Goal: Task Accomplishment & Management: Manage account settings

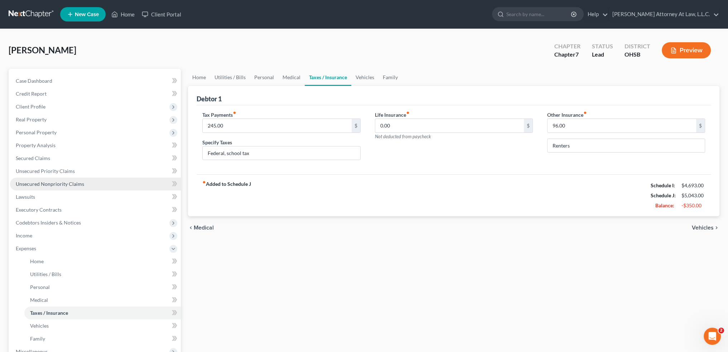
click at [34, 186] on span "Unsecured Nonpriority Claims" at bounding box center [50, 184] width 68 height 6
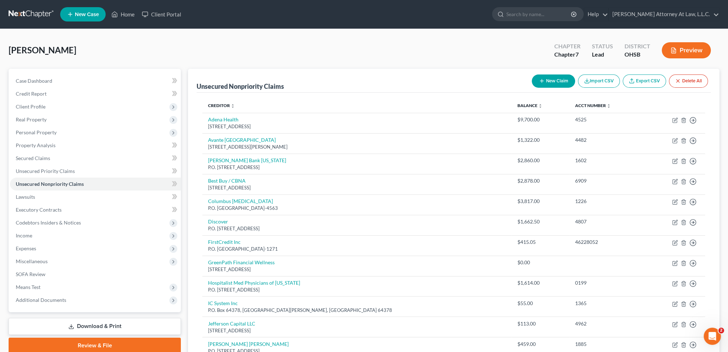
click at [552, 80] on button "New Claim" at bounding box center [553, 81] width 43 height 13
select select "0"
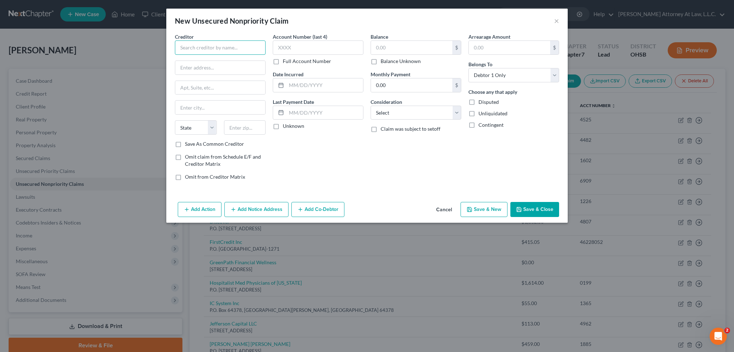
click at [208, 47] on input "text" at bounding box center [220, 47] width 91 height 14
type input "Mount Carmel"
type input "6001 E Broad Street"
type input "Columbus"
select select "36"
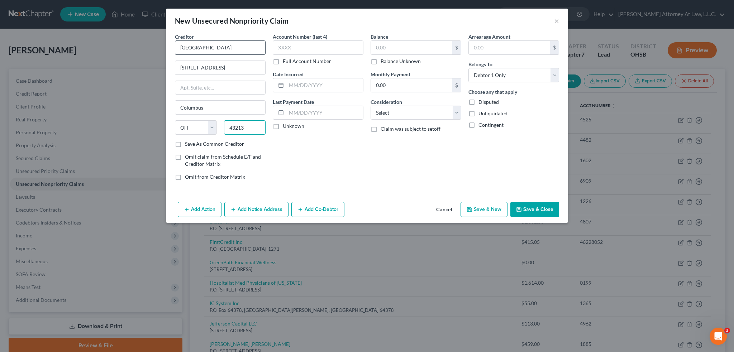
type input "43213"
click at [386, 48] on input "text" at bounding box center [411, 48] width 81 height 14
drag, startPoint x: 395, startPoint y: 46, endPoint x: 348, endPoint y: 45, distance: 47.6
click at [348, 45] on div "Creditor * Mount Carmel 6001 E Broad Street Columbus State AL AK AR AZ CA CO CT…" at bounding box center [366, 109] width 391 height 153
type input "97,000"
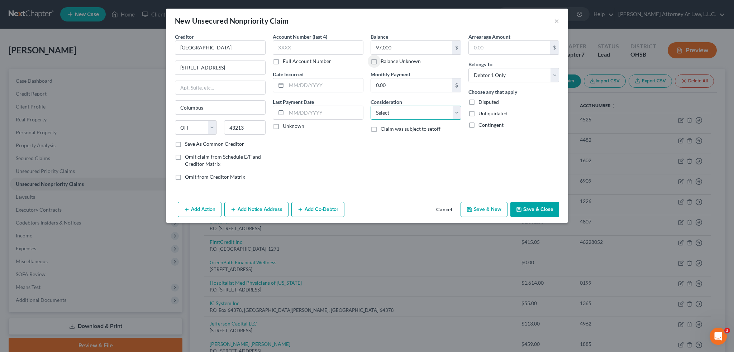
click at [456, 112] on select "Select Cable / Satellite Services Collection Agency Credit Card Debt Debt Couns…" at bounding box center [415, 113] width 91 height 14
select select "9"
click at [370, 106] on select "Select Cable / Satellite Services Collection Agency Credit Card Debt Debt Couns…" at bounding box center [415, 113] width 91 height 14
click at [529, 209] on button "Save & Close" at bounding box center [534, 209] width 49 height 15
type input "97,000.00"
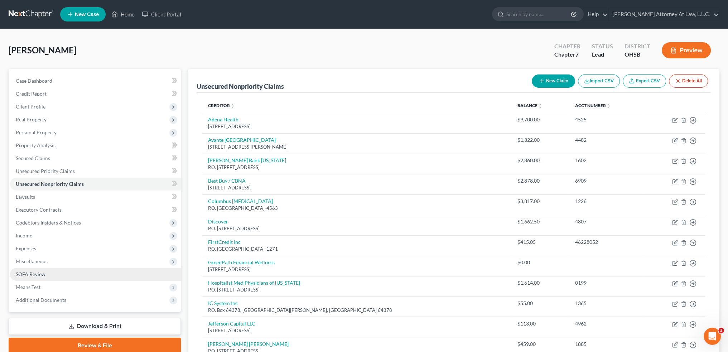
click at [39, 273] on span "SOFA Review" at bounding box center [31, 274] width 30 height 6
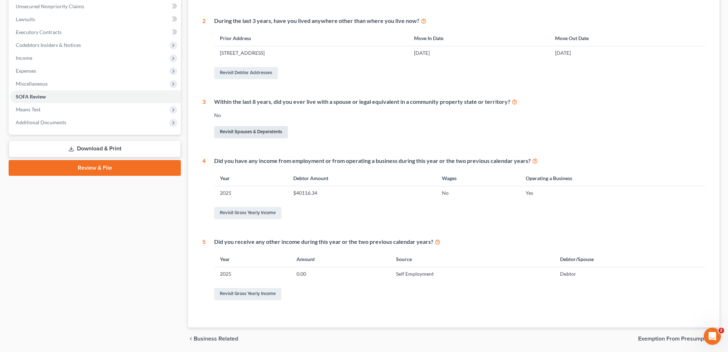
scroll to position [179, 0]
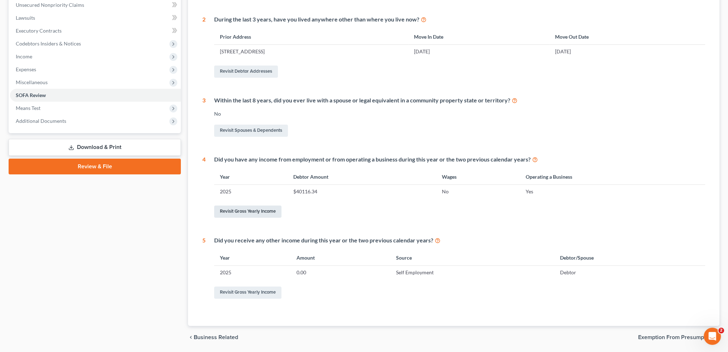
click at [236, 213] on link "Revisit Gross Yearly Income" at bounding box center [247, 212] width 67 height 12
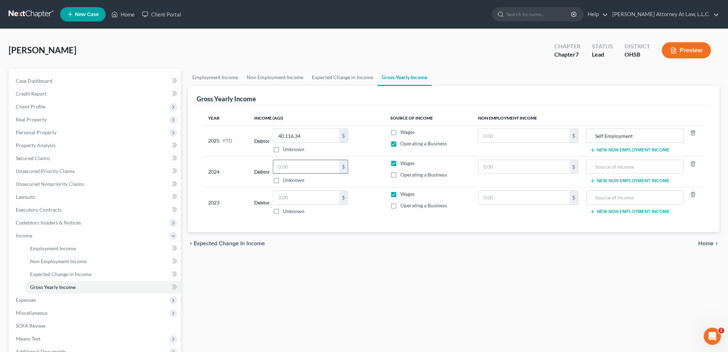
click at [304, 166] on input "text" at bounding box center [306, 167] width 66 height 14
type input "15,530"
click at [293, 196] on input "text" at bounding box center [306, 198] width 66 height 14
type input "15,530"
type input "17,843"
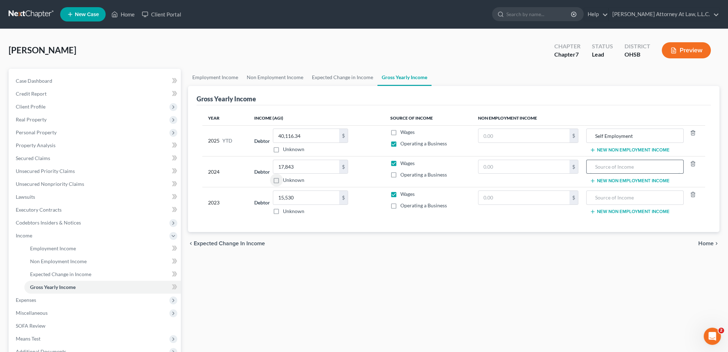
click at [597, 166] on input "text" at bounding box center [635, 167] width 90 height 14
type input "Self Employment"
click at [624, 194] on input "text" at bounding box center [635, 198] width 90 height 14
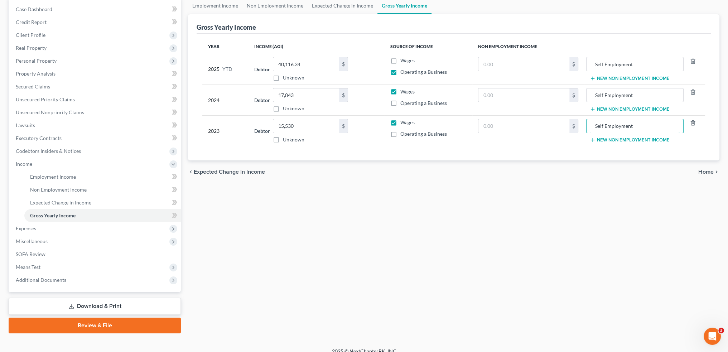
scroll to position [80, 0]
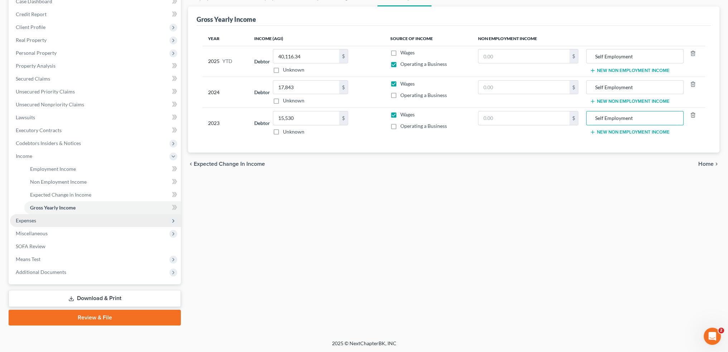
type input "Self Employment"
click at [31, 221] on span "Expenses" at bounding box center [26, 220] width 20 height 6
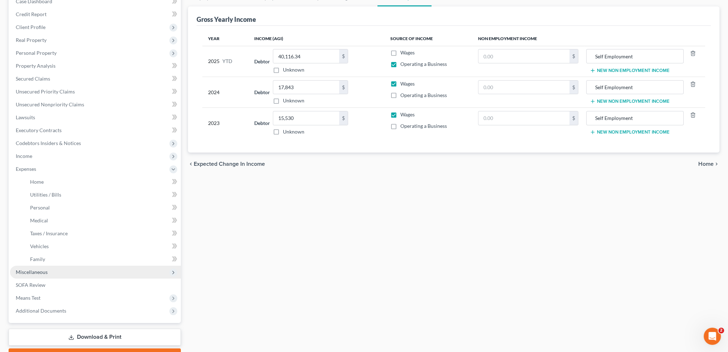
click at [55, 274] on span "Miscellaneous" at bounding box center [95, 272] width 171 height 13
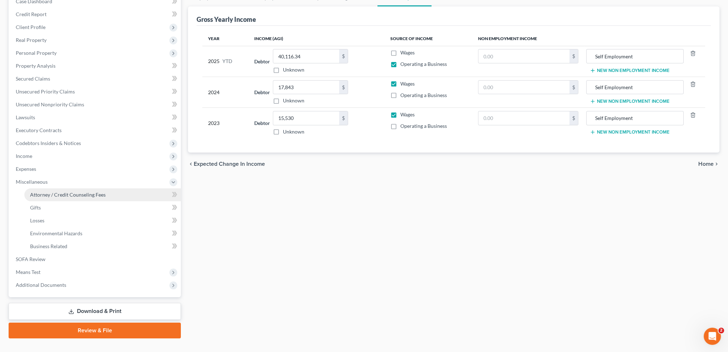
click at [89, 196] on span "Attorney / Credit Counseling Fees" at bounding box center [68, 195] width 76 height 6
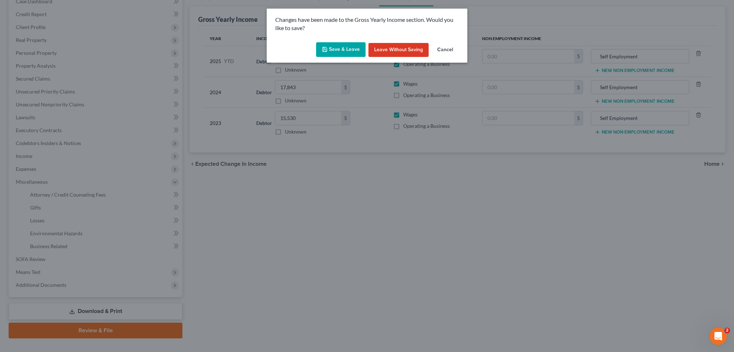
click at [335, 49] on button "Save & Leave" at bounding box center [340, 49] width 49 height 15
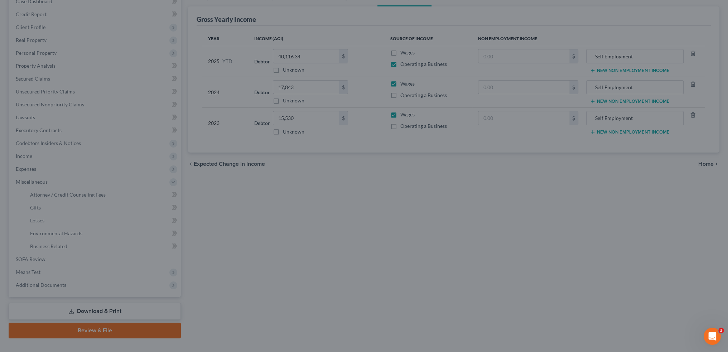
select select "0"
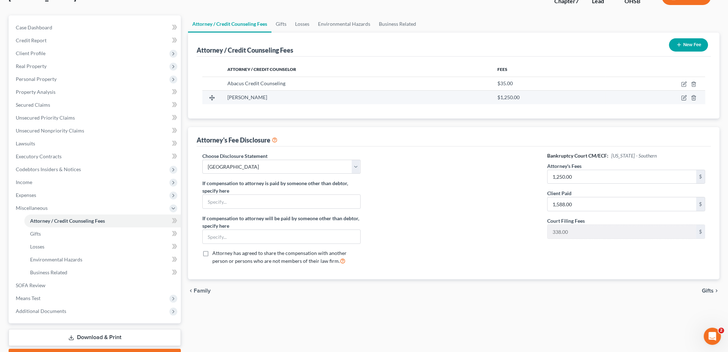
scroll to position [72, 0]
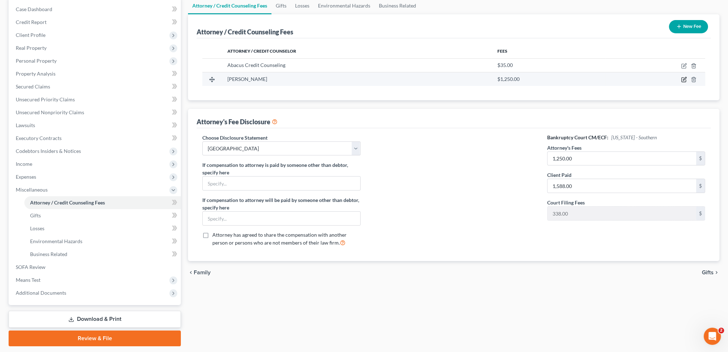
click at [682, 80] on icon "button" at bounding box center [684, 80] width 4 height 4
select select "36"
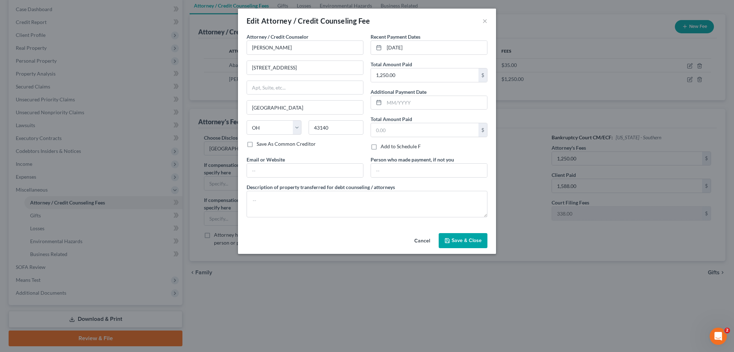
click at [528, 260] on div "Edit Attorney / Credit Counseling Fee × Attorney / Credit Counselor * Shannon M…" at bounding box center [367, 176] width 734 height 352
click at [463, 240] on span "Save & Close" at bounding box center [466, 240] width 30 height 6
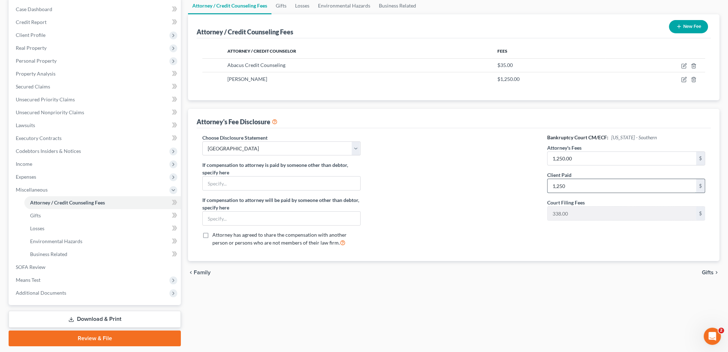
type input "1,250"
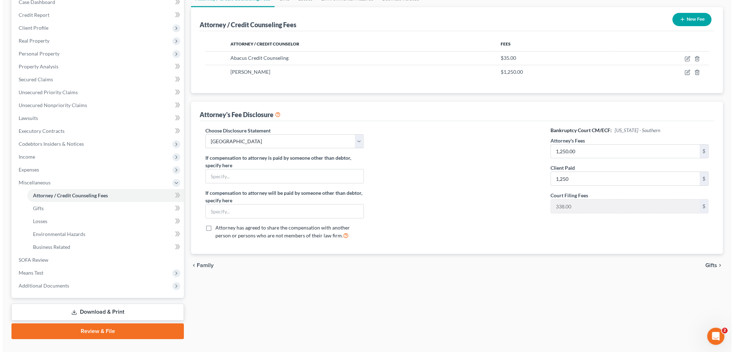
scroll to position [92, 0]
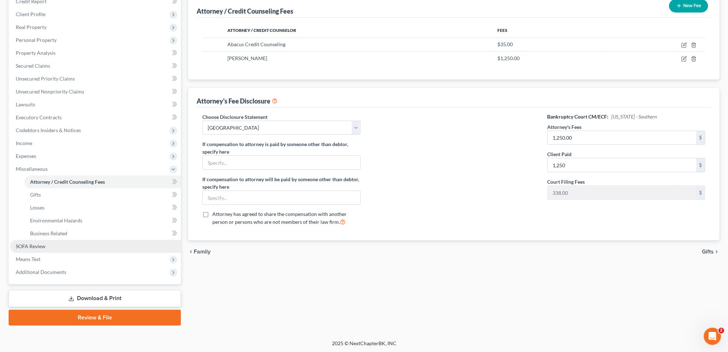
click at [44, 247] on span "SOFA Review" at bounding box center [31, 246] width 30 height 6
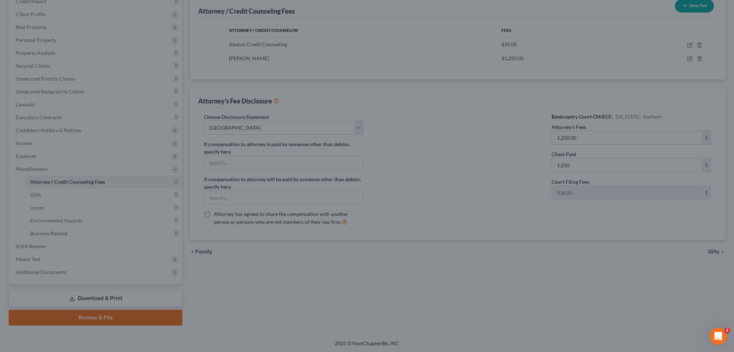
click at [441, 215] on div at bounding box center [367, 176] width 734 height 352
drag, startPoint x: 1, startPoint y: 240, endPoint x: 119, endPoint y: 196, distance: 126.0
click at [9, 237] on div at bounding box center [367, 176] width 734 height 352
click at [586, 72] on div at bounding box center [367, 176] width 734 height 352
drag, startPoint x: 598, startPoint y: 29, endPoint x: 586, endPoint y: 70, distance: 42.3
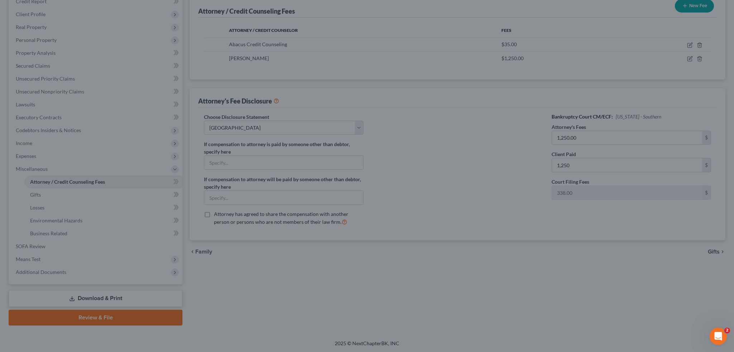
click at [598, 30] on div at bounding box center [367, 176] width 734 height 352
click at [58, 179] on div at bounding box center [367, 176] width 734 height 352
click at [44, 165] on div at bounding box center [367, 176] width 734 height 352
click at [75, 322] on div at bounding box center [367, 176] width 734 height 352
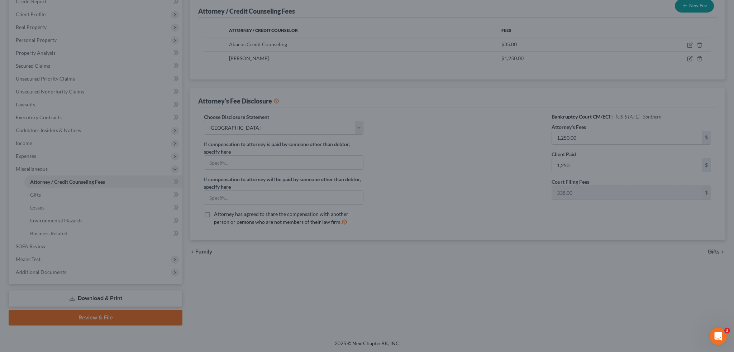
click at [86, 305] on div at bounding box center [367, 176] width 734 height 352
click at [87, 301] on div at bounding box center [367, 176] width 734 height 352
click at [715, 335] on icon "Open Intercom Messenger" at bounding box center [717, 336] width 12 height 12
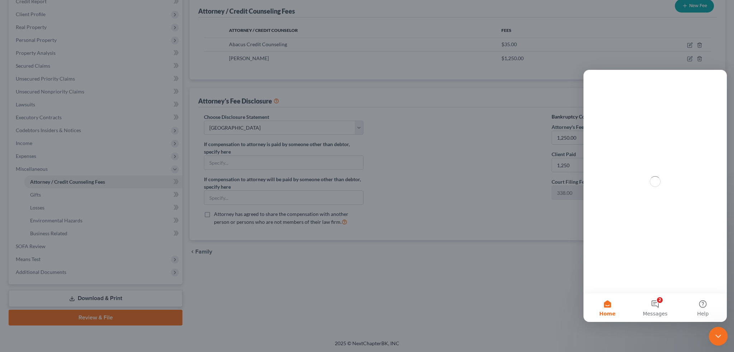
scroll to position [0, 0]
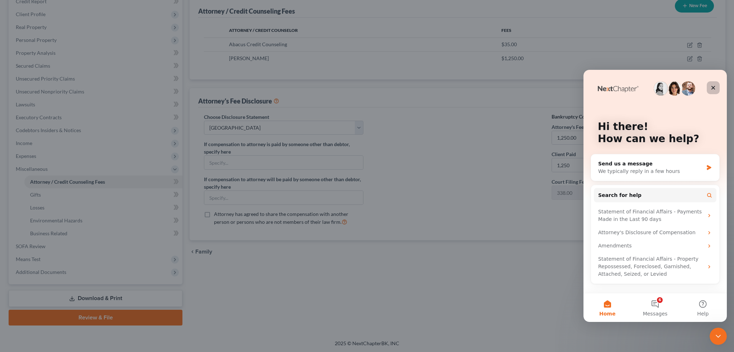
click at [711, 88] on icon "Close" at bounding box center [713, 88] width 6 height 6
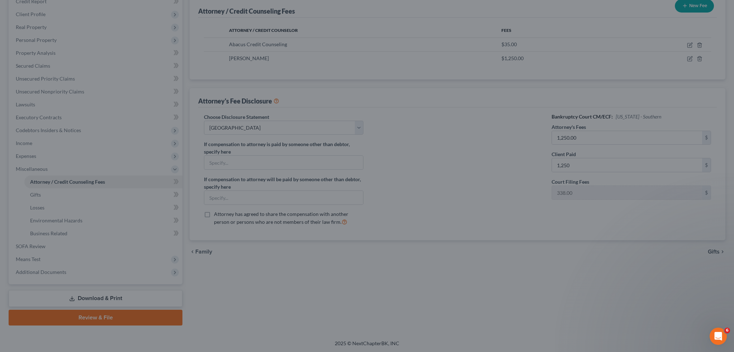
click at [482, 159] on div at bounding box center [367, 176] width 734 height 352
click at [481, 159] on div at bounding box center [367, 176] width 734 height 352
click at [480, 157] on div at bounding box center [367, 176] width 734 height 352
click at [480, 159] on div at bounding box center [367, 176] width 734 height 352
drag, startPoint x: 403, startPoint y: 47, endPoint x: 402, endPoint y: 72, distance: 25.5
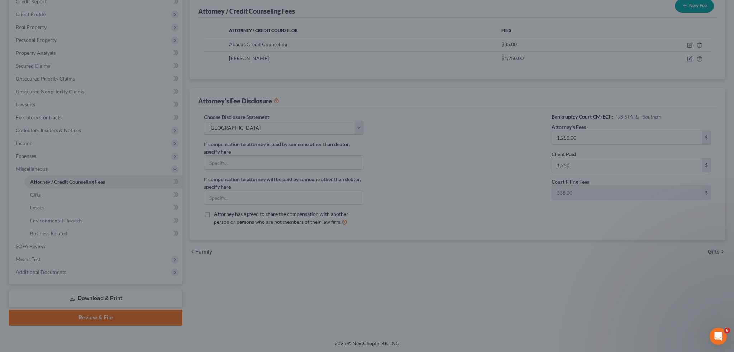
click at [402, 52] on div at bounding box center [367, 176] width 734 height 352
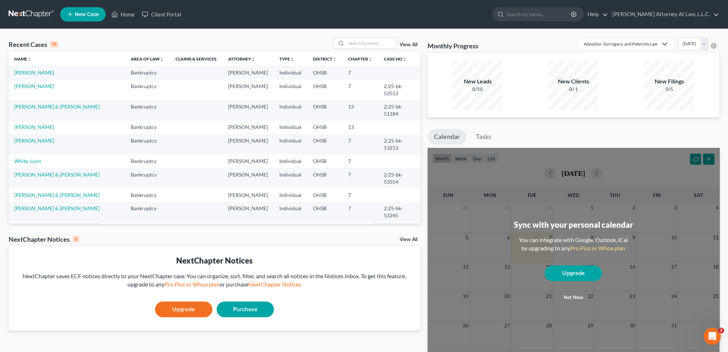
click at [21, 76] on td "[PERSON_NAME]" at bounding box center [67, 72] width 116 height 13
click at [21, 73] on link "[PERSON_NAME]" at bounding box center [34, 72] width 40 height 6
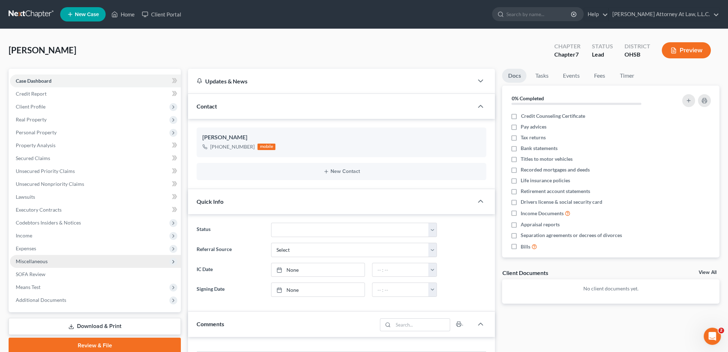
click at [44, 264] on span "Miscellaneous" at bounding box center [32, 261] width 32 height 6
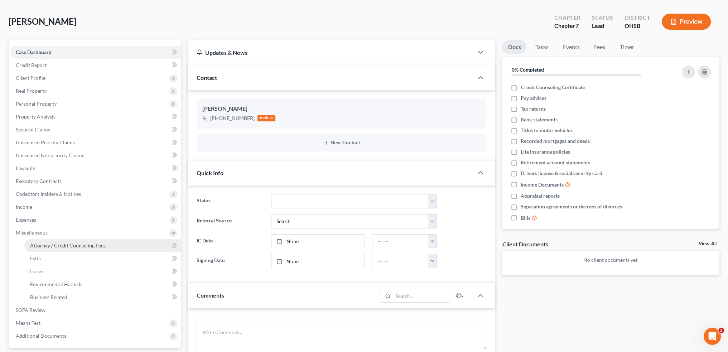
scroll to position [143, 0]
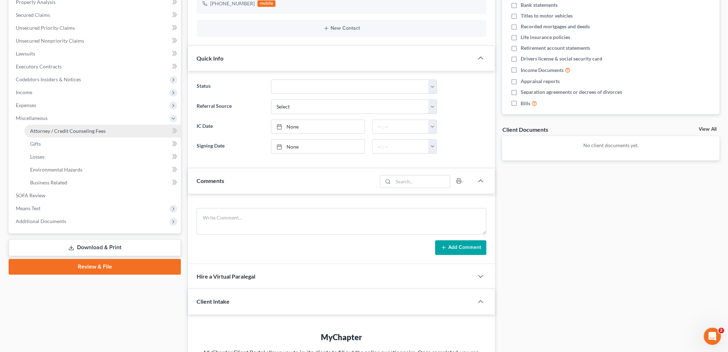
click at [70, 129] on span "Attorney / Credit Counseling Fees" at bounding box center [68, 131] width 76 height 6
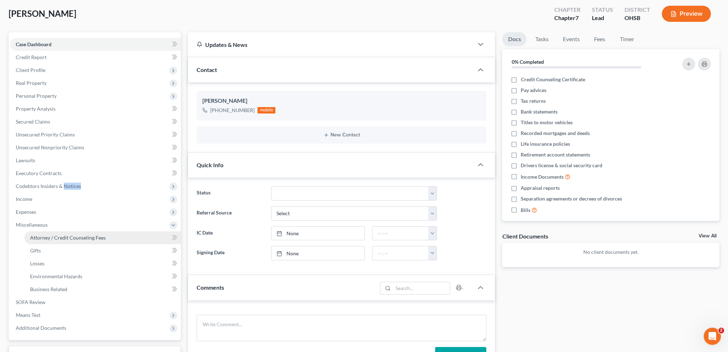
click at [70, 129] on ul "Case Dashboard Payments Invoices Payments Payments Credit Report Client Profile" at bounding box center [95, 186] width 171 height 297
select select "0"
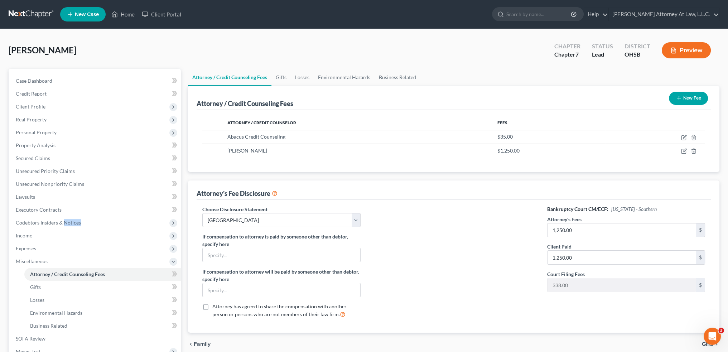
click at [685, 50] on button "Preview" at bounding box center [686, 50] width 49 height 16
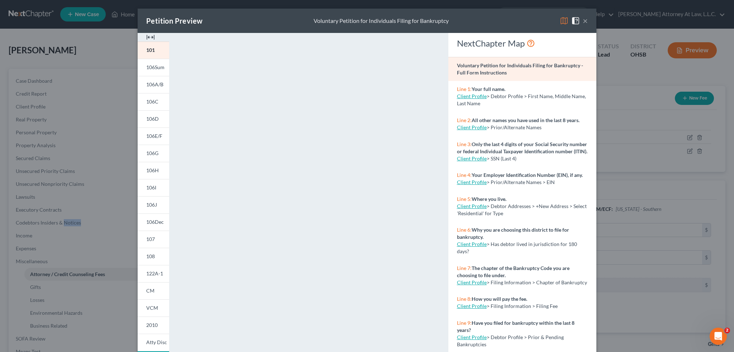
click at [585, 23] on button "×" at bounding box center [584, 20] width 5 height 9
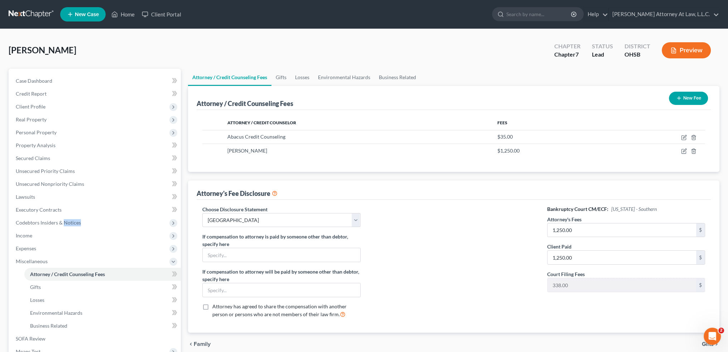
click at [682, 51] on button "Preview" at bounding box center [686, 50] width 49 height 16
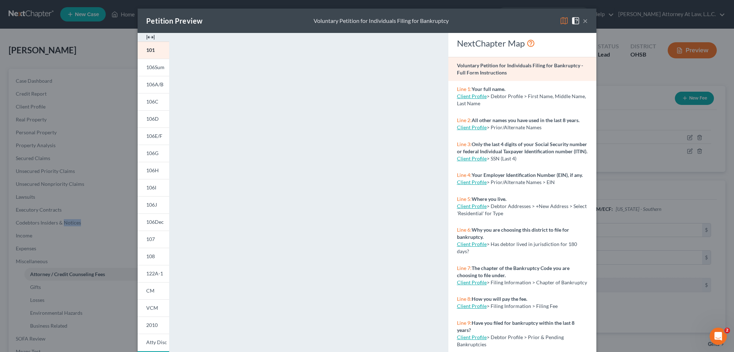
click at [149, 38] on img at bounding box center [150, 37] width 9 height 9
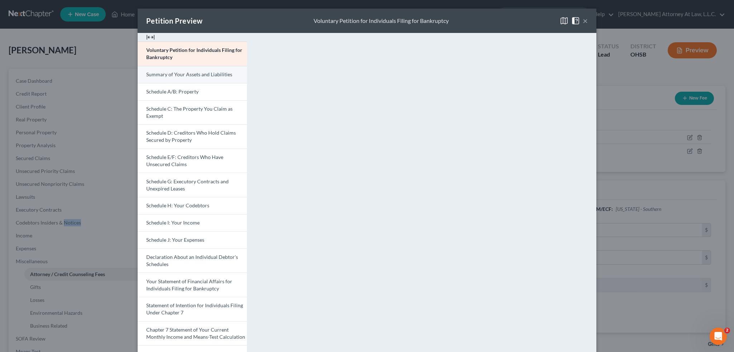
click at [178, 76] on span "Summary of Your Assets and Liabilities" at bounding box center [189, 74] width 86 height 6
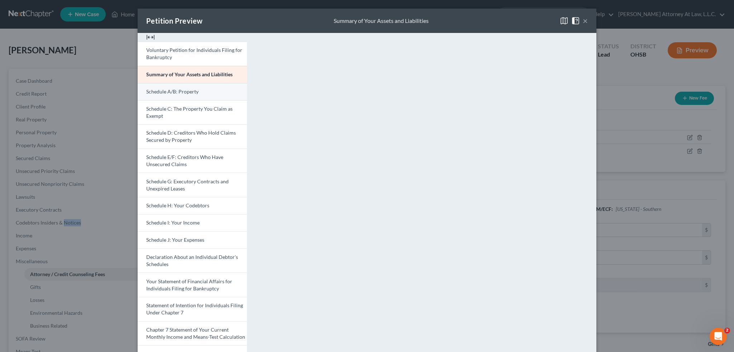
click at [181, 93] on span "Schedule A/B: Property" at bounding box center [172, 91] width 52 height 6
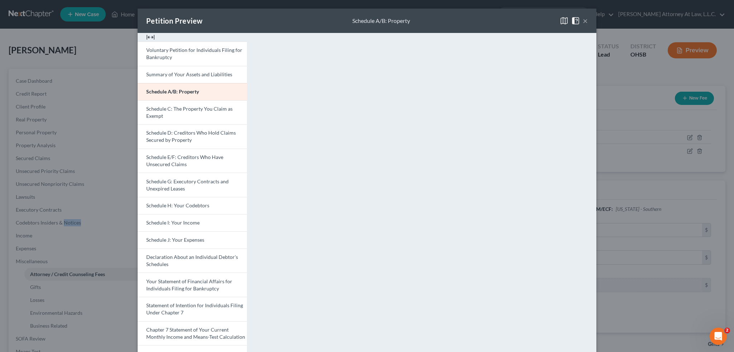
click at [582, 20] on button "×" at bounding box center [584, 20] width 5 height 9
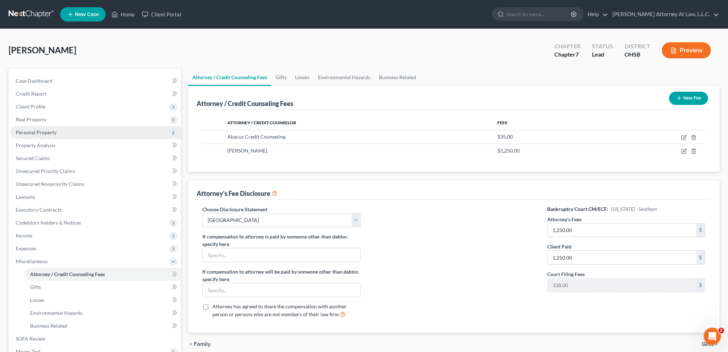
click at [67, 131] on span "Personal Property" at bounding box center [95, 132] width 171 height 13
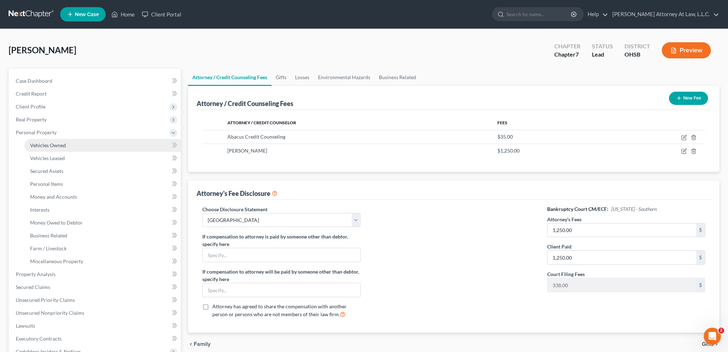
click at [75, 148] on link "Vehicles Owned" at bounding box center [102, 145] width 157 height 13
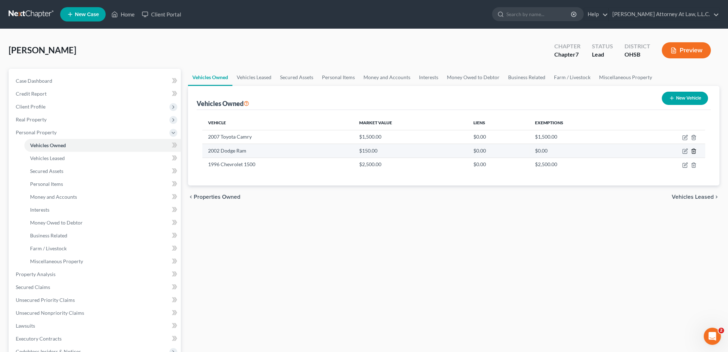
click at [694, 151] on line "button" at bounding box center [694, 151] width 0 height 1
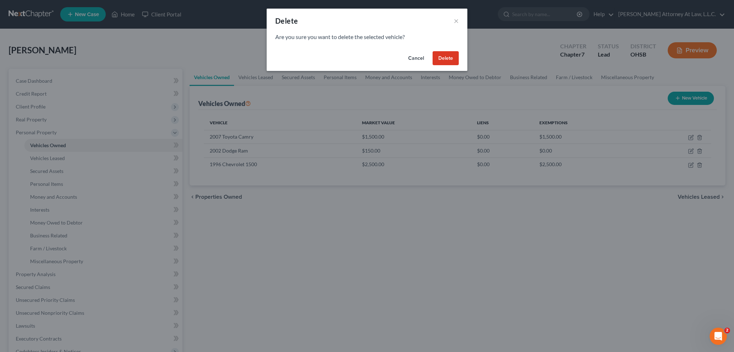
click at [446, 60] on button "Delete" at bounding box center [445, 58] width 26 height 14
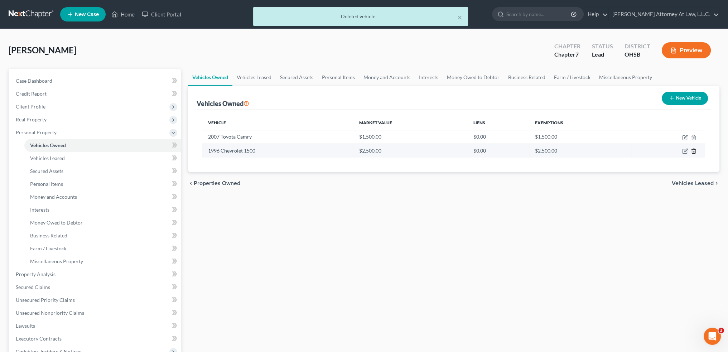
click at [695, 152] on icon "button" at bounding box center [693, 151] width 3 height 5
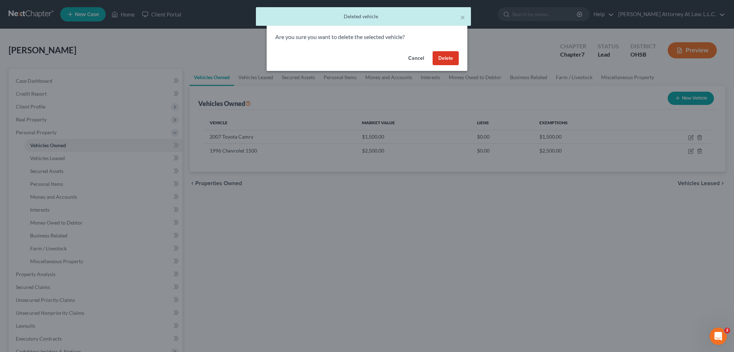
click at [440, 57] on button "Delete" at bounding box center [445, 58] width 26 height 14
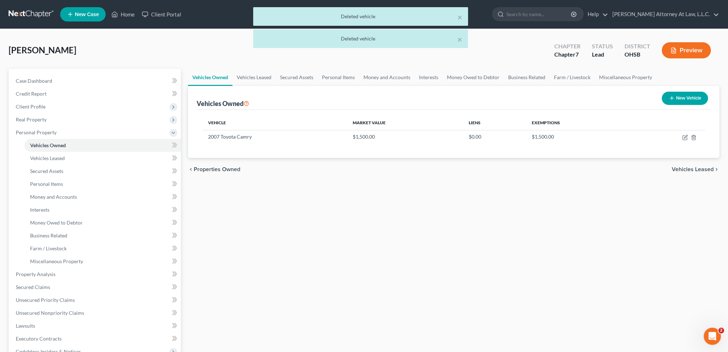
click at [694, 50] on div "× Deleted vehicle × Deleted vehicle [PERSON_NAME] Upgraded Chapter Chapter 7 St…" at bounding box center [364, 263] width 728 height 468
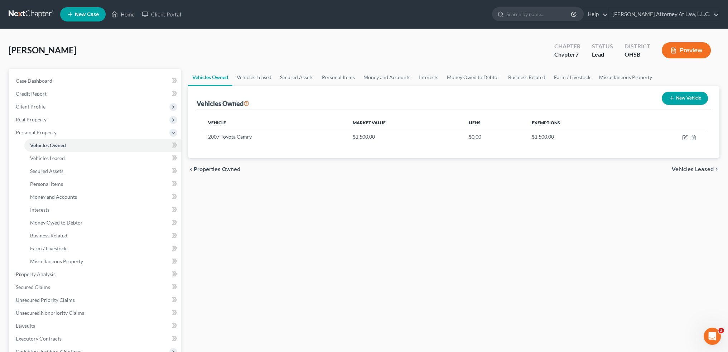
click at [683, 53] on button "Preview" at bounding box center [686, 50] width 49 height 16
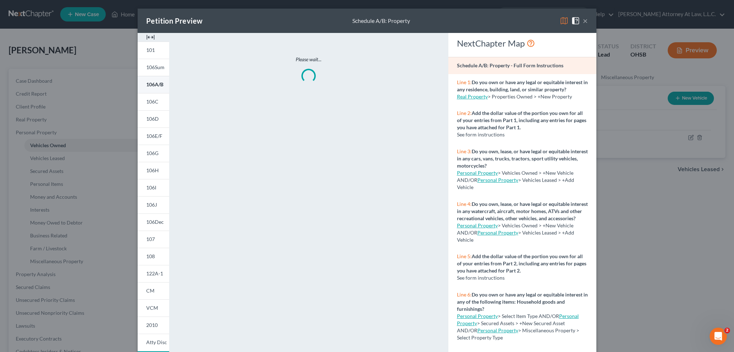
click at [155, 85] on span "106A/B" at bounding box center [154, 84] width 17 height 6
click at [150, 36] on img at bounding box center [150, 37] width 9 height 9
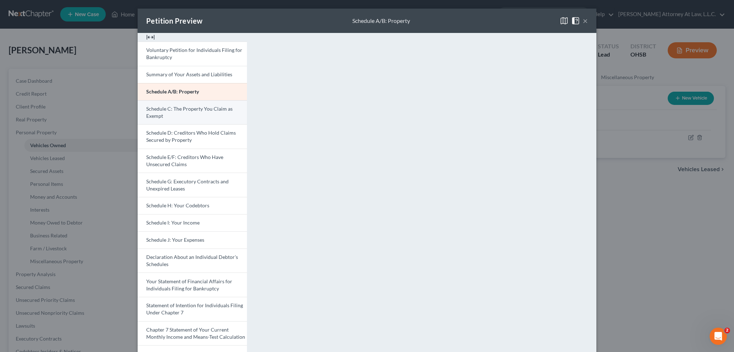
click at [175, 109] on span "Schedule C: The Property You Claim as Exempt" at bounding box center [189, 112] width 86 height 13
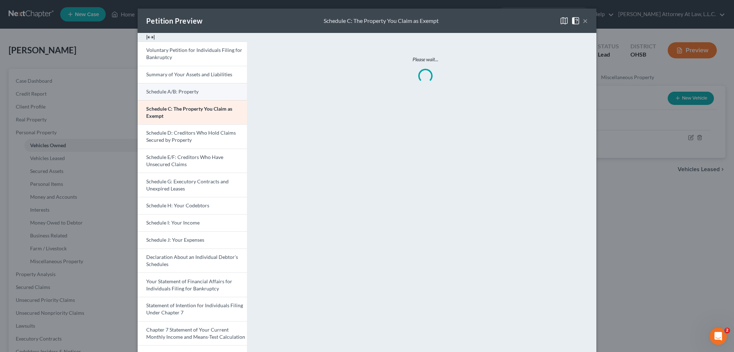
click at [175, 92] on span "Schedule A/B: Property" at bounding box center [172, 91] width 52 height 6
click at [175, 93] on span "Schedule A/B: Property" at bounding box center [172, 91] width 53 height 6
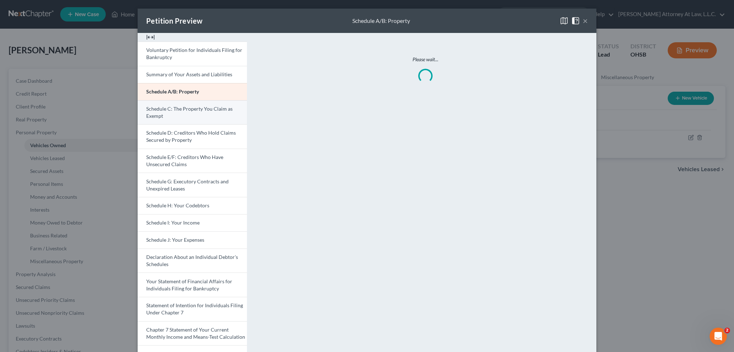
click at [188, 115] on link "Schedule C: The Property You Claim as Exempt" at bounding box center [192, 112] width 109 height 24
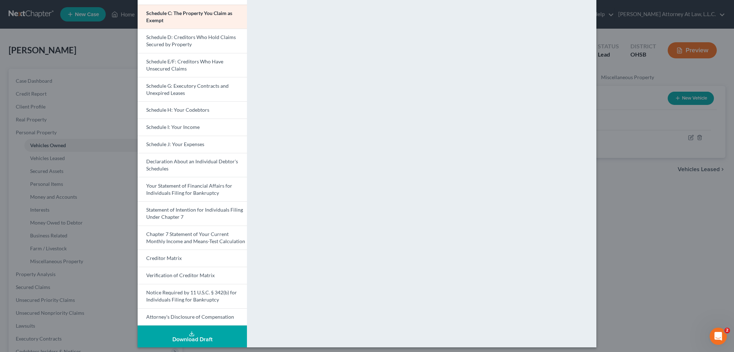
scroll to position [98, 0]
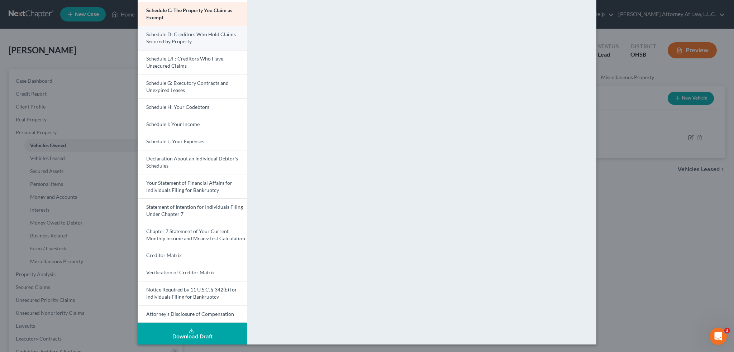
click at [196, 43] on link "Schedule D: Creditors Who Hold Claims Secured by Property" at bounding box center [192, 38] width 109 height 24
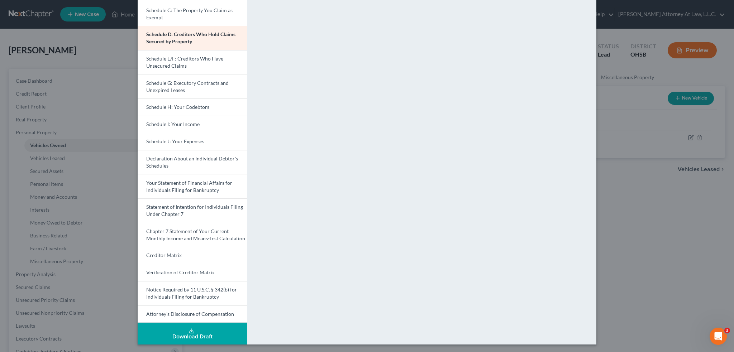
scroll to position [0, 0]
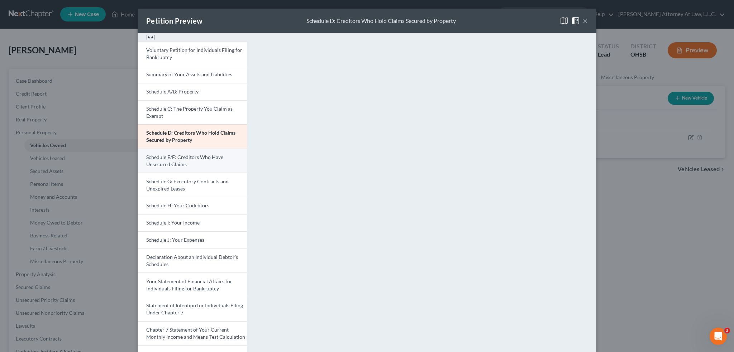
click at [172, 165] on span "Schedule E/F: Creditors Who Have Unsecured Claims" at bounding box center [184, 160] width 77 height 13
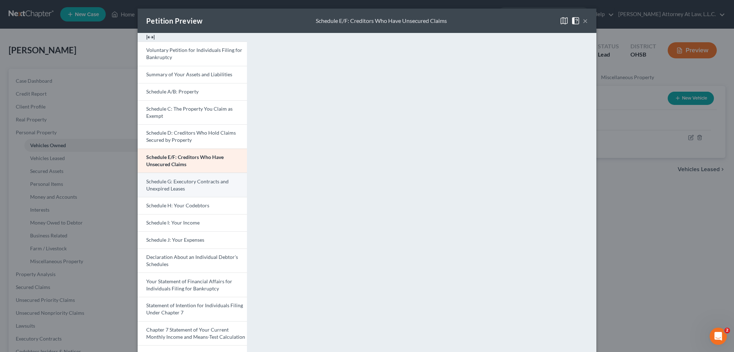
click at [211, 182] on span "Schedule G: Executory Contracts and Unexpired Leases" at bounding box center [187, 184] width 82 height 13
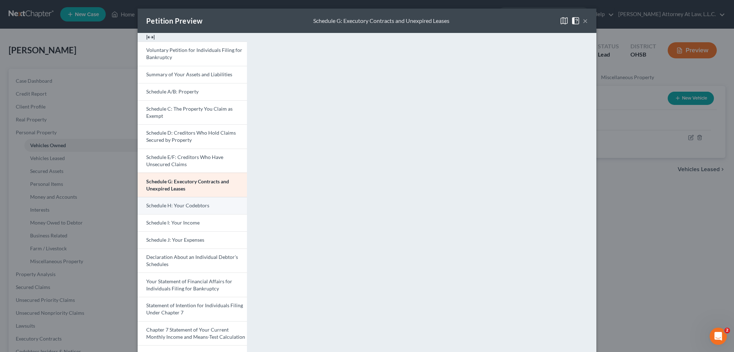
click at [191, 207] on span "Schedule H: Your Codebtors" at bounding box center [177, 205] width 63 height 6
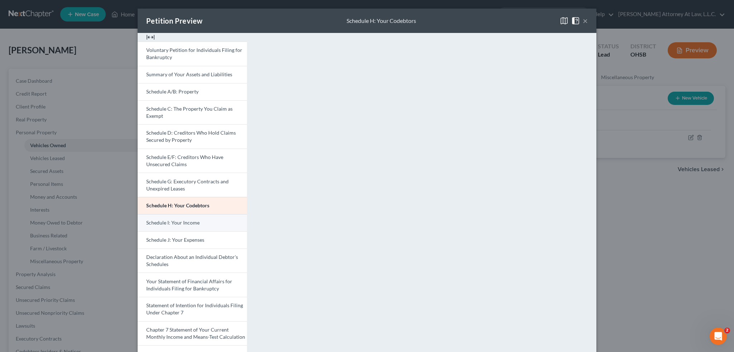
click at [187, 225] on span "Schedule I: Your Income" at bounding box center [172, 223] width 53 height 6
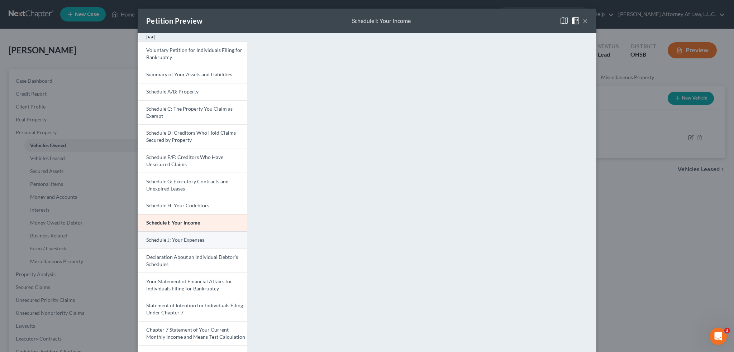
click at [205, 240] on link "Schedule J: Your Expenses" at bounding box center [192, 239] width 109 height 17
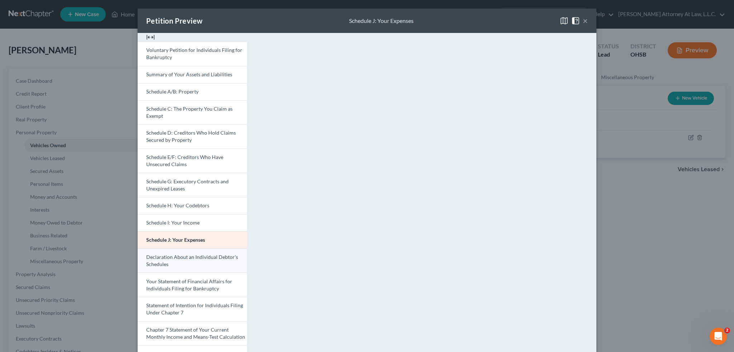
click at [201, 262] on link "Declaration About an Individual Debtor's Schedules" at bounding box center [192, 261] width 109 height 24
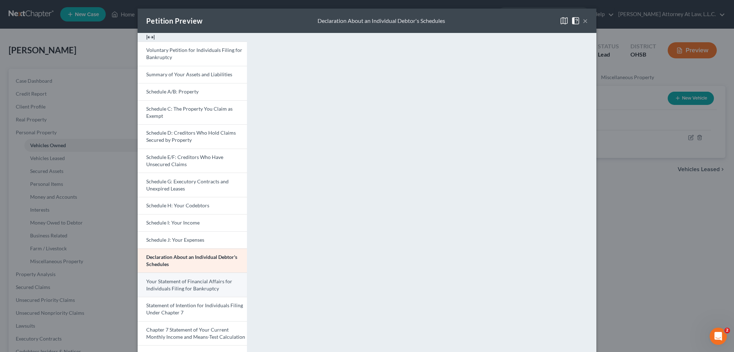
click at [182, 286] on span "Your Statement of Financial Affairs for Individuals Filing for Bankruptcy" at bounding box center [189, 284] width 86 height 13
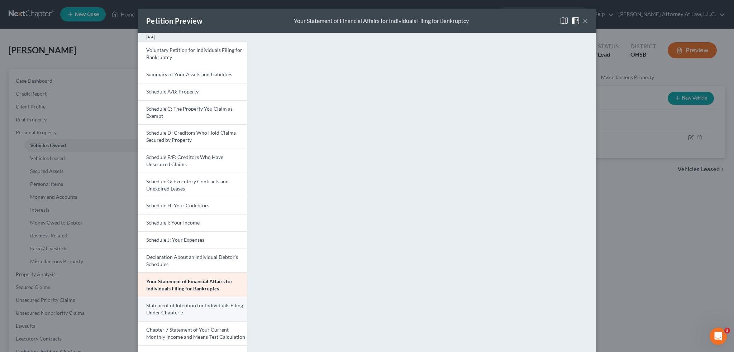
click at [198, 309] on link "Statement of Intention for Individuals Filing Under Chapter 7" at bounding box center [192, 309] width 109 height 24
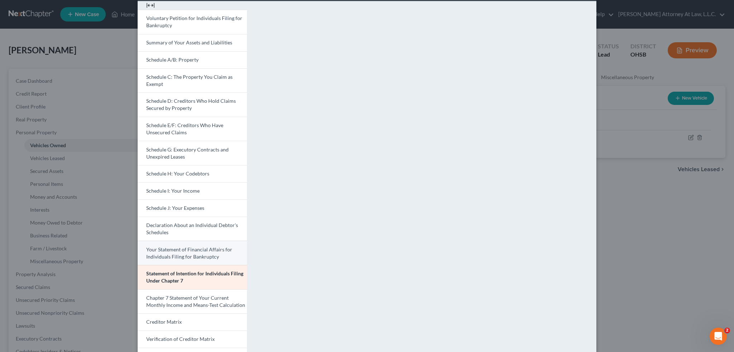
scroll to position [98, 0]
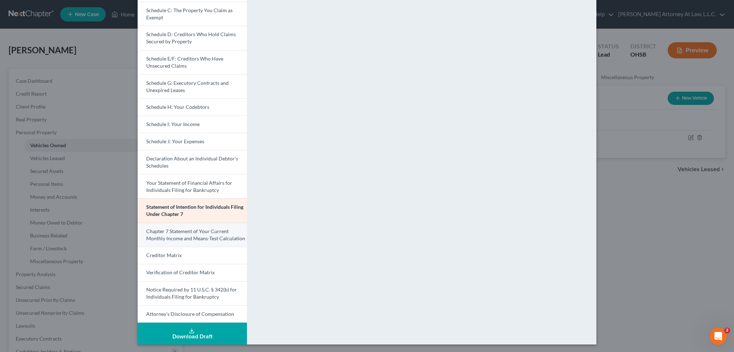
click at [182, 235] on span "Chapter 7 Statement of Your Current Monthly Income and Means-Test Calculation" at bounding box center [195, 234] width 99 height 13
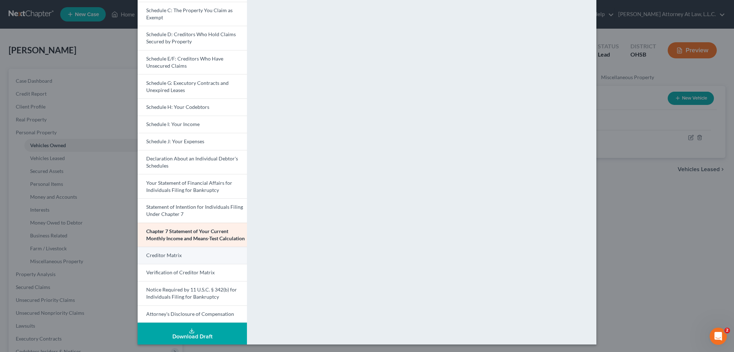
click at [185, 253] on link "Creditor Matrix" at bounding box center [192, 255] width 109 height 17
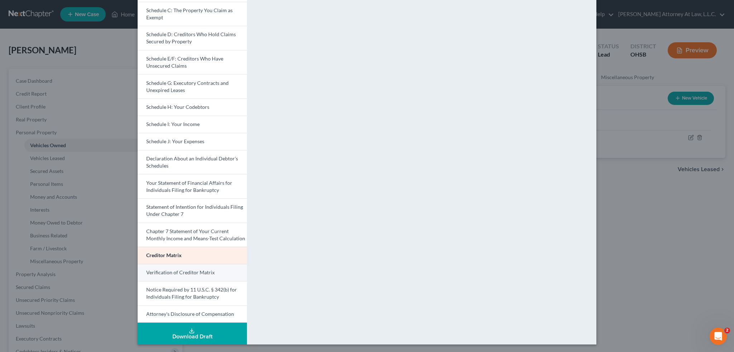
click at [174, 271] on span "Verification of Creditor Matrix" at bounding box center [180, 272] width 68 height 6
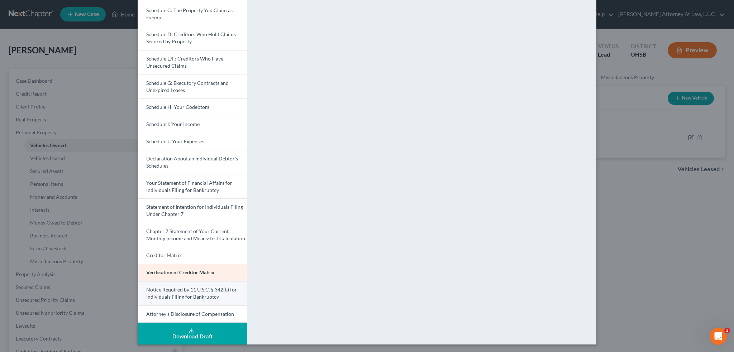
click at [185, 292] on span "Notice Required by 11 U.S.C. § 342(b) for Individuals Filing for Bankruptcy" at bounding box center [191, 293] width 91 height 13
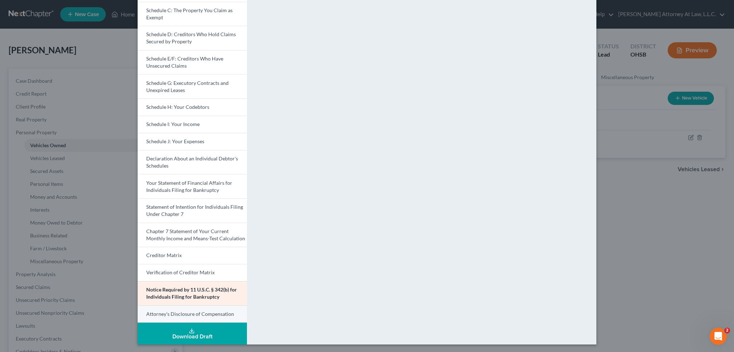
click at [188, 318] on link "Attorney's Disclosure of Compensation" at bounding box center [192, 315] width 109 height 18
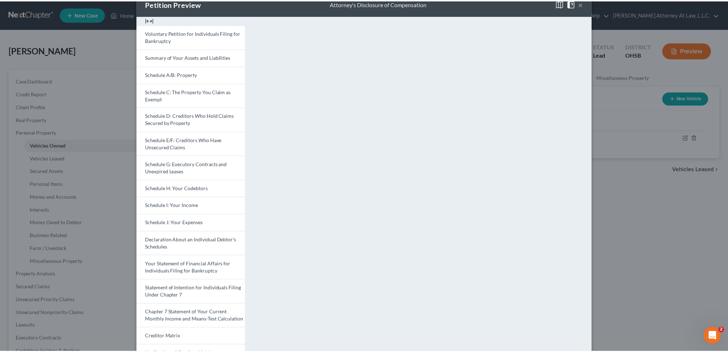
scroll to position [0, 0]
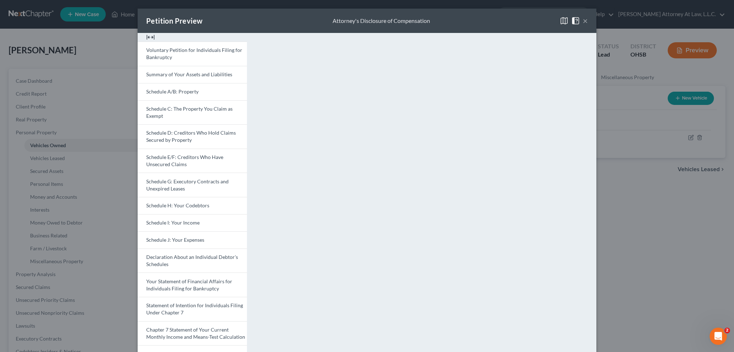
click at [582, 19] on button "×" at bounding box center [584, 20] width 5 height 9
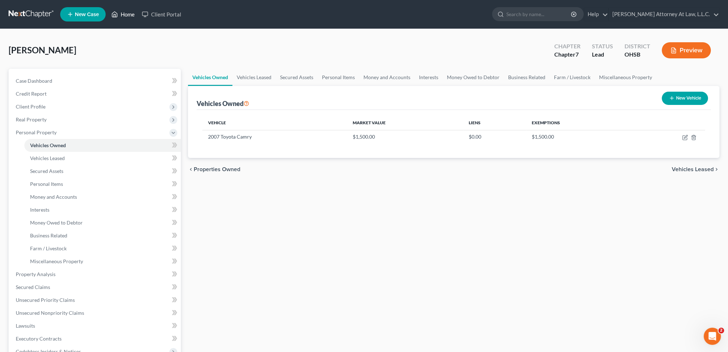
click at [123, 14] on link "Home" at bounding box center [123, 14] width 30 height 13
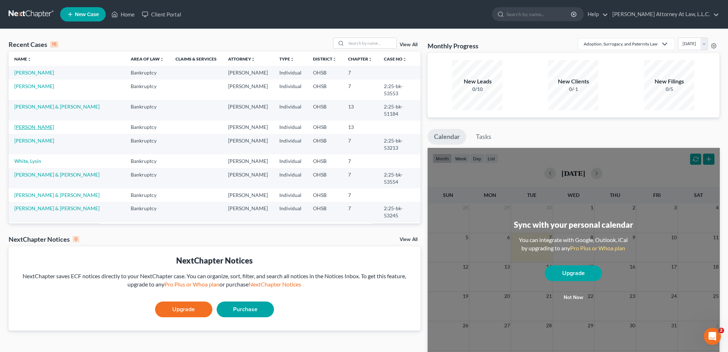
click at [36, 124] on link "[PERSON_NAME]" at bounding box center [34, 127] width 40 height 6
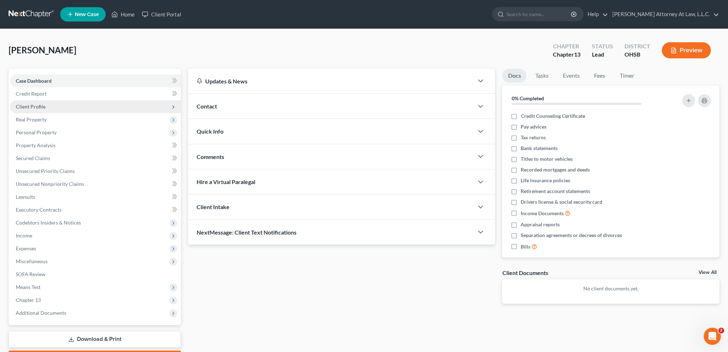
click at [34, 107] on span "Client Profile" at bounding box center [31, 107] width 30 height 6
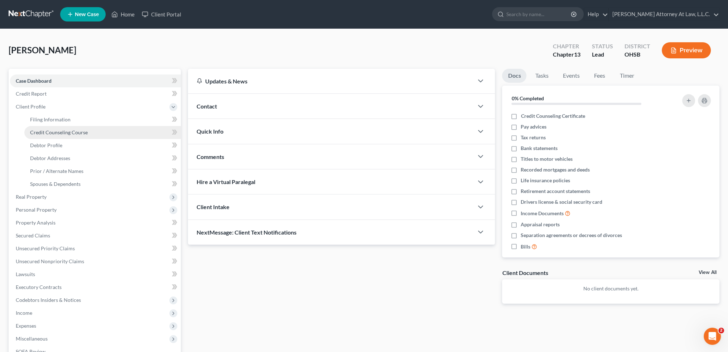
click at [43, 133] on span "Credit Counseling Course" at bounding box center [59, 132] width 58 height 6
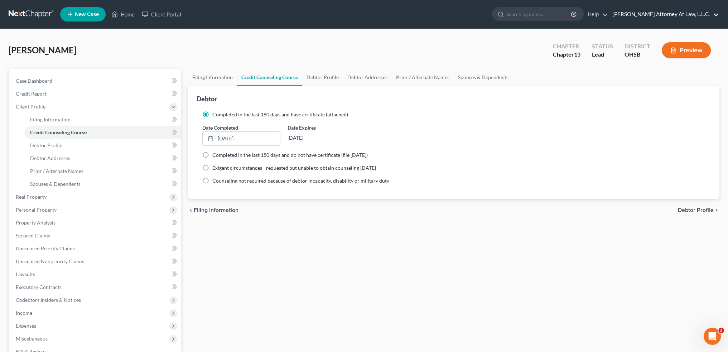
click at [674, 13] on link "[PERSON_NAME] Attorney At Law, L.L.C." at bounding box center [664, 14] width 110 height 13
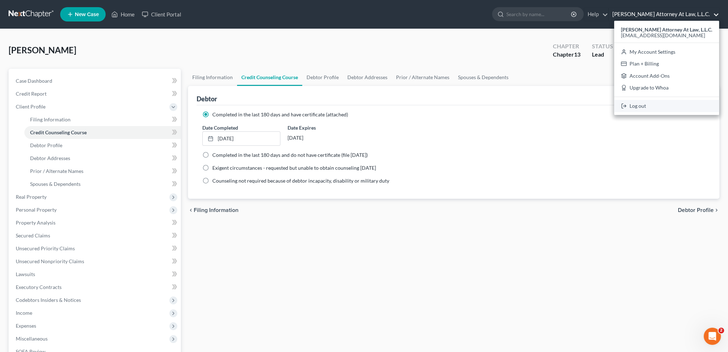
click at [642, 104] on link "Log out" at bounding box center [666, 106] width 105 height 12
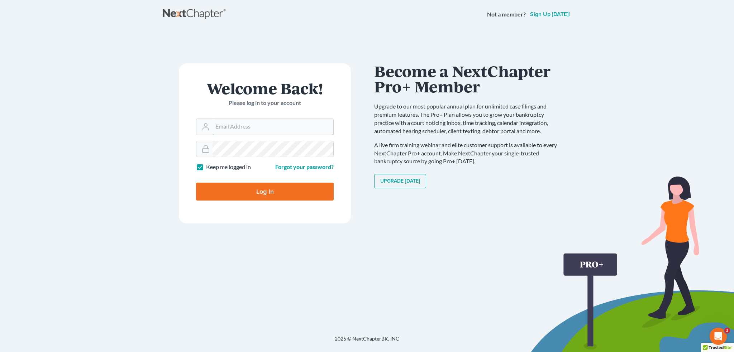
type input "[EMAIL_ADDRESS][DOMAIN_NAME]"
